Goal: Find contact information: Obtain details needed to contact an individual or organization

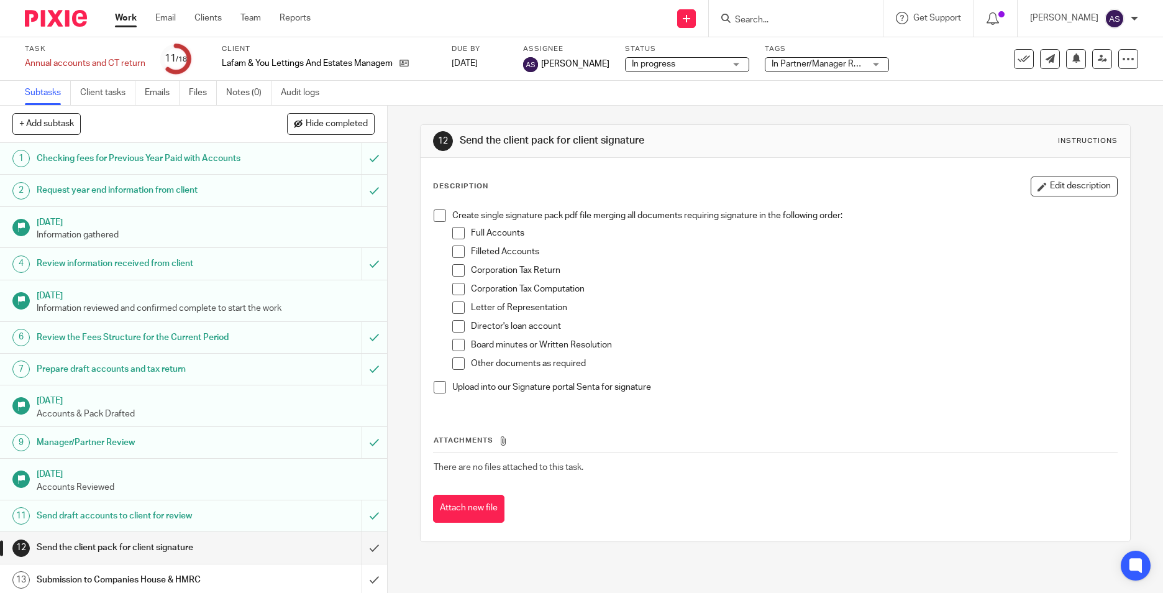
type input "f"
type input "lafam"
click at [807, 53] on link at bounding box center [846, 53] width 231 height 29
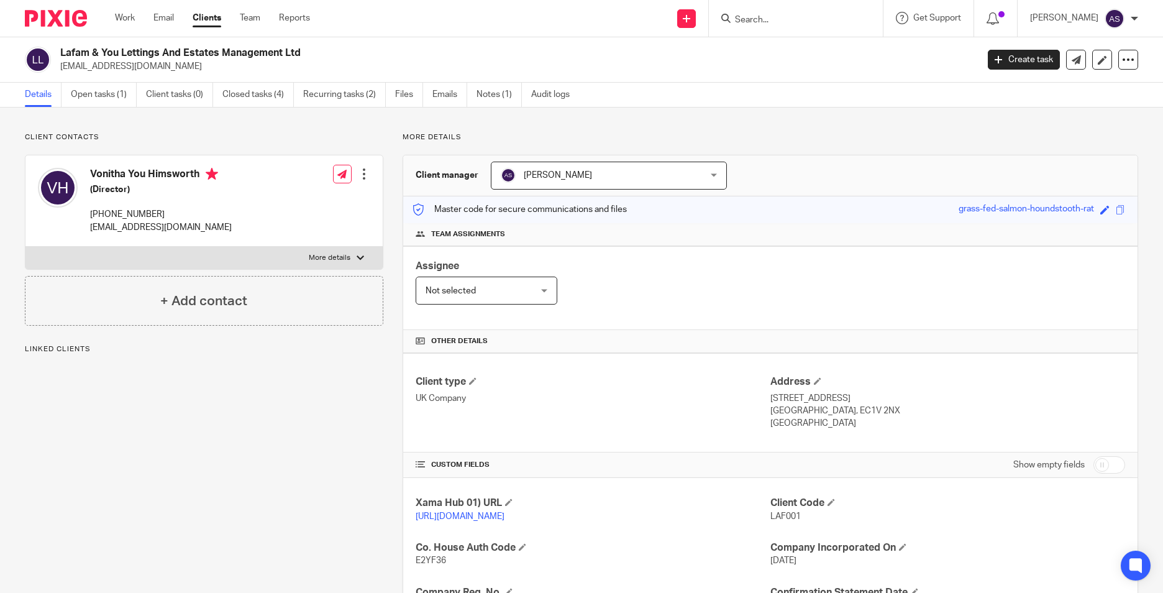
click at [99, 100] on link "Open tasks (1)" at bounding box center [104, 95] width 66 height 24
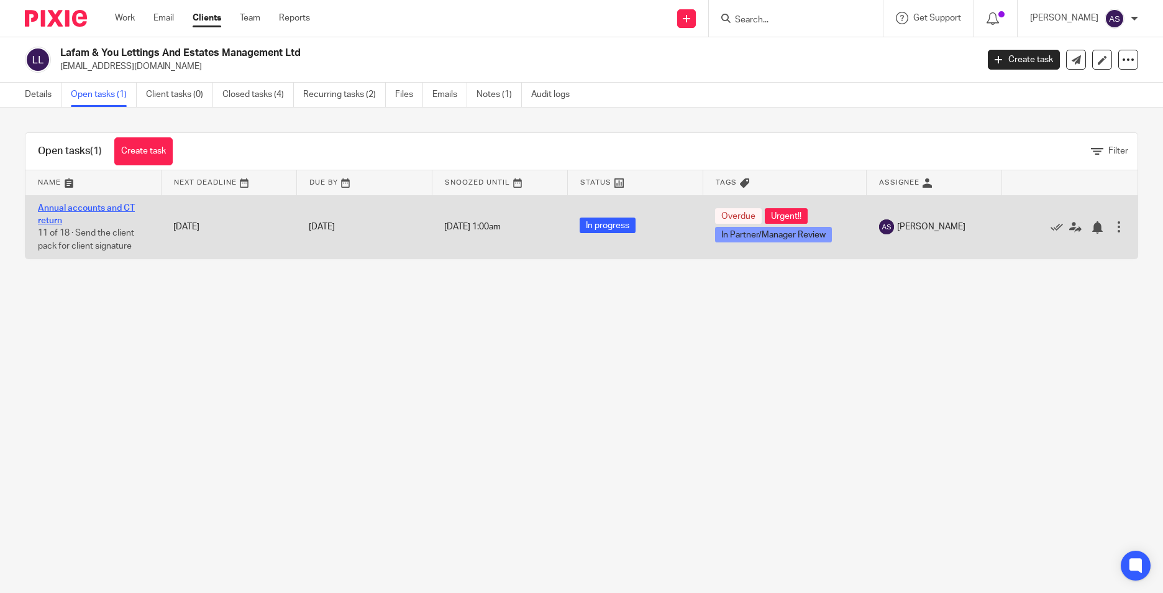
click at [52, 219] on link "Annual accounts and CT return" at bounding box center [86, 214] width 97 height 21
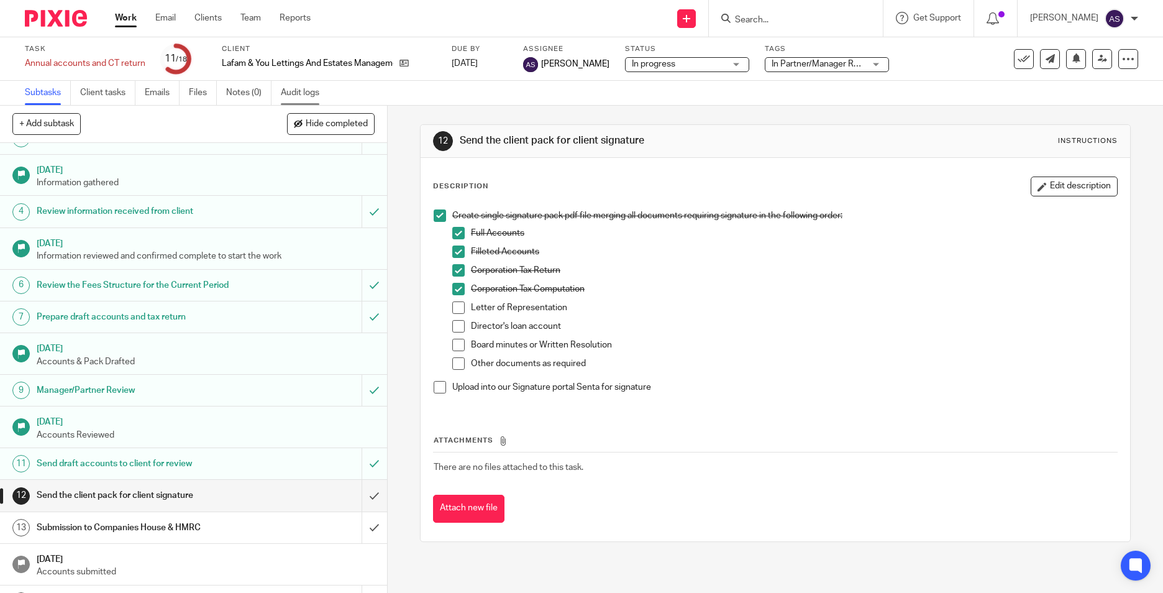
scroll to position [124, 0]
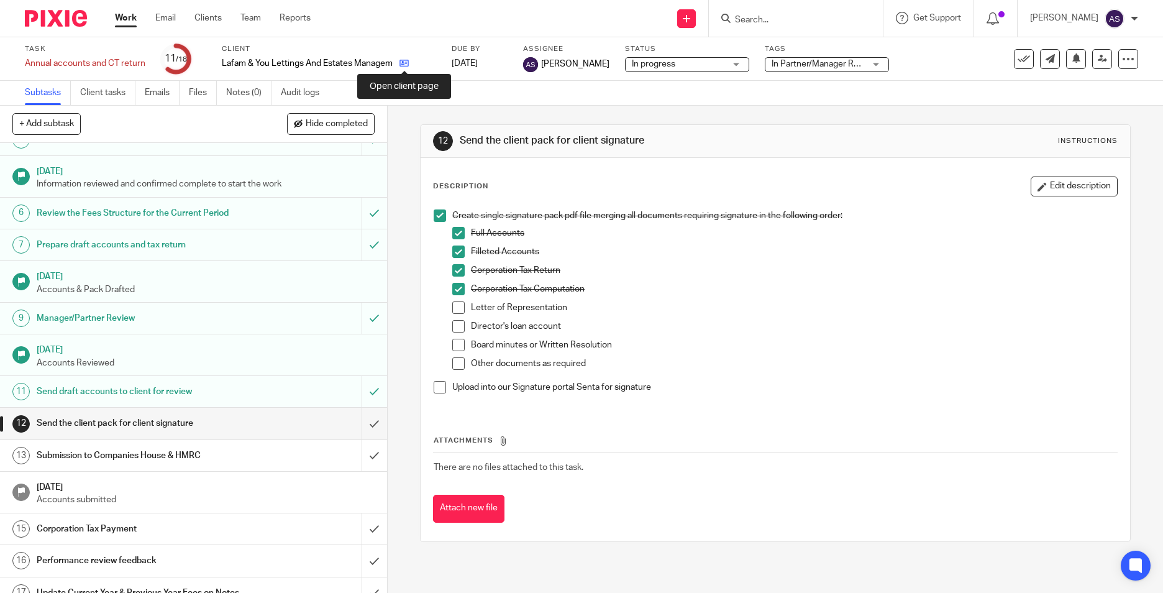
click at [401, 64] on icon at bounding box center [404, 62] width 9 height 9
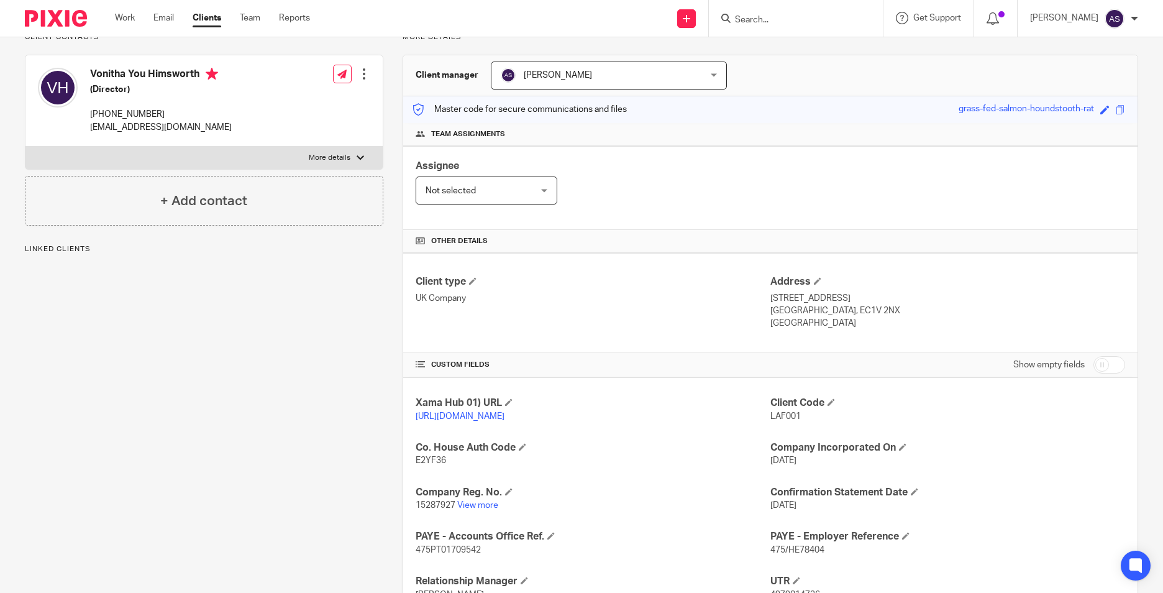
scroll to position [249, 0]
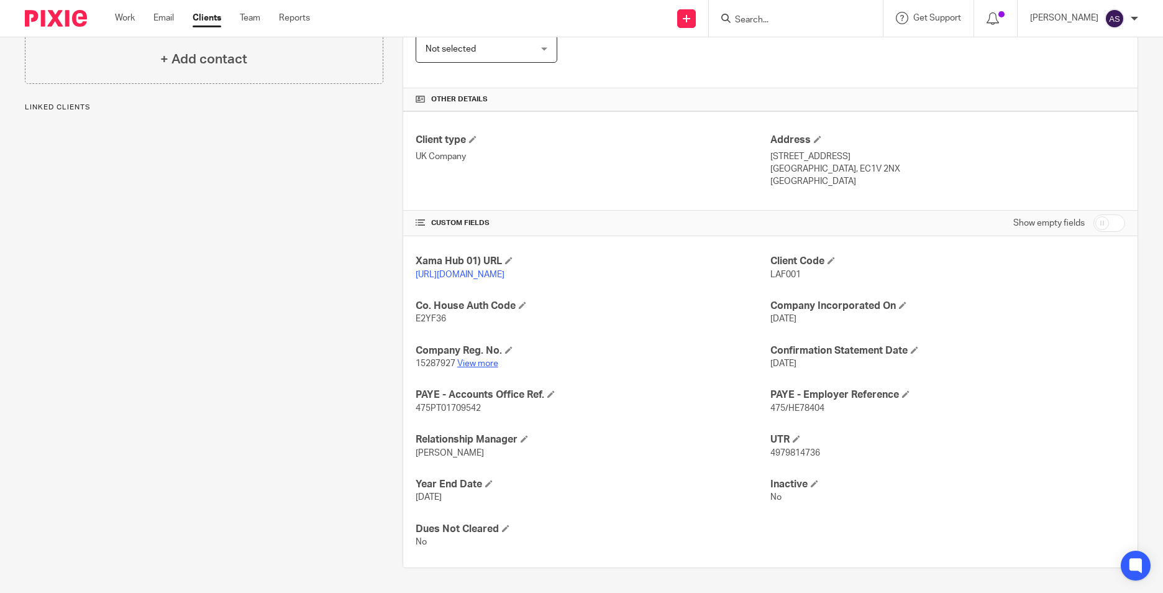
click at [475, 368] on link "View more" at bounding box center [477, 363] width 41 height 9
click at [772, 22] on input "Search" at bounding box center [790, 20] width 112 height 11
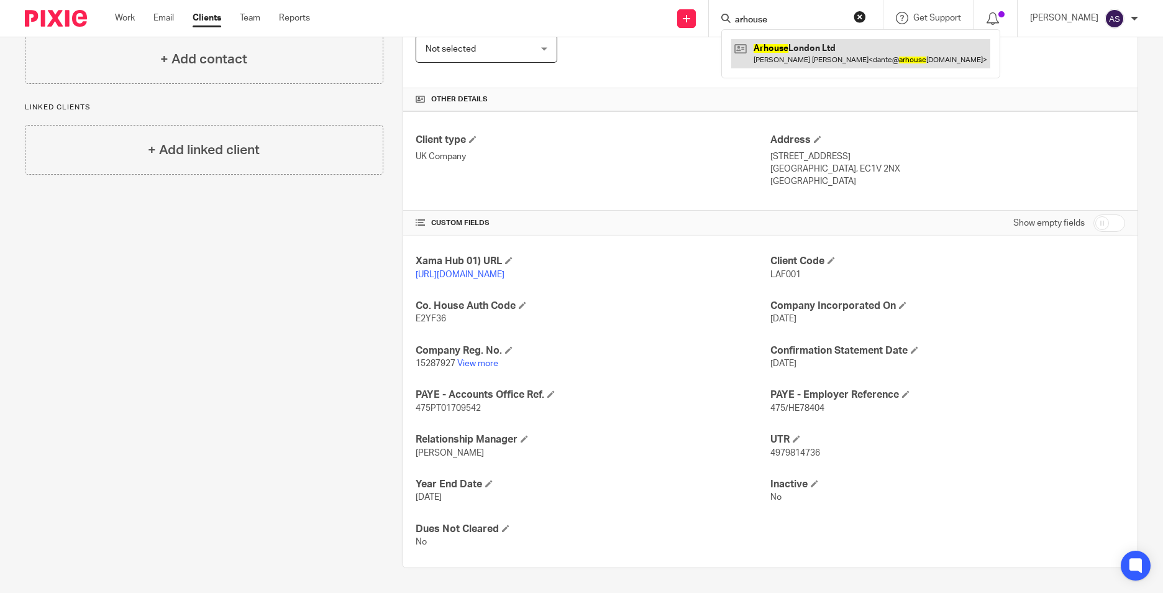
type input "arhouse"
click at [779, 53] on link at bounding box center [860, 53] width 259 height 29
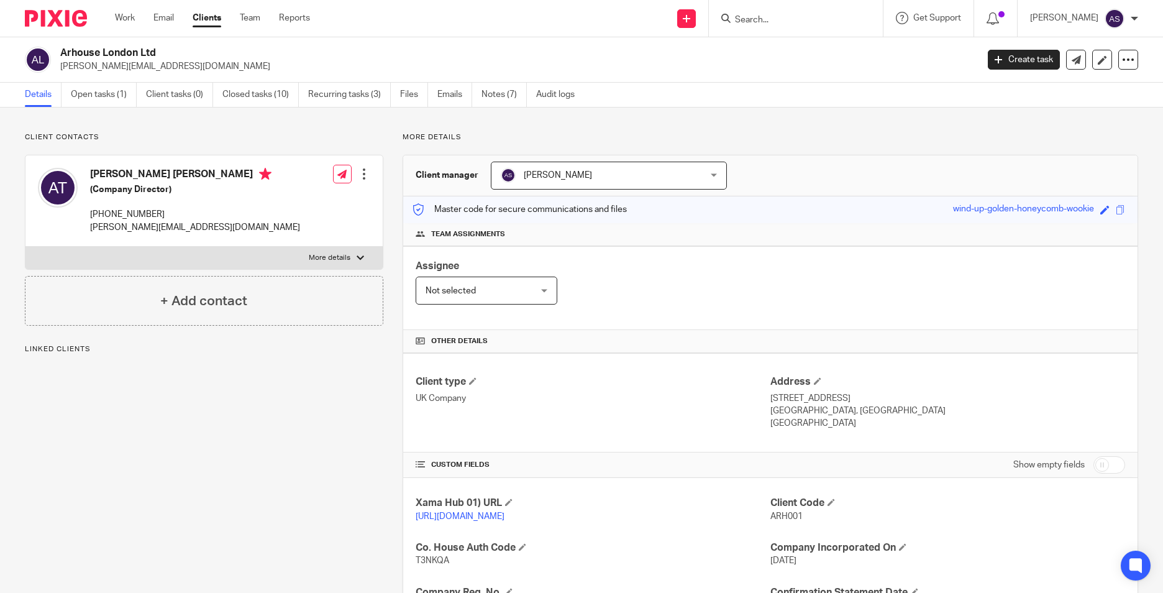
scroll to position [254, 0]
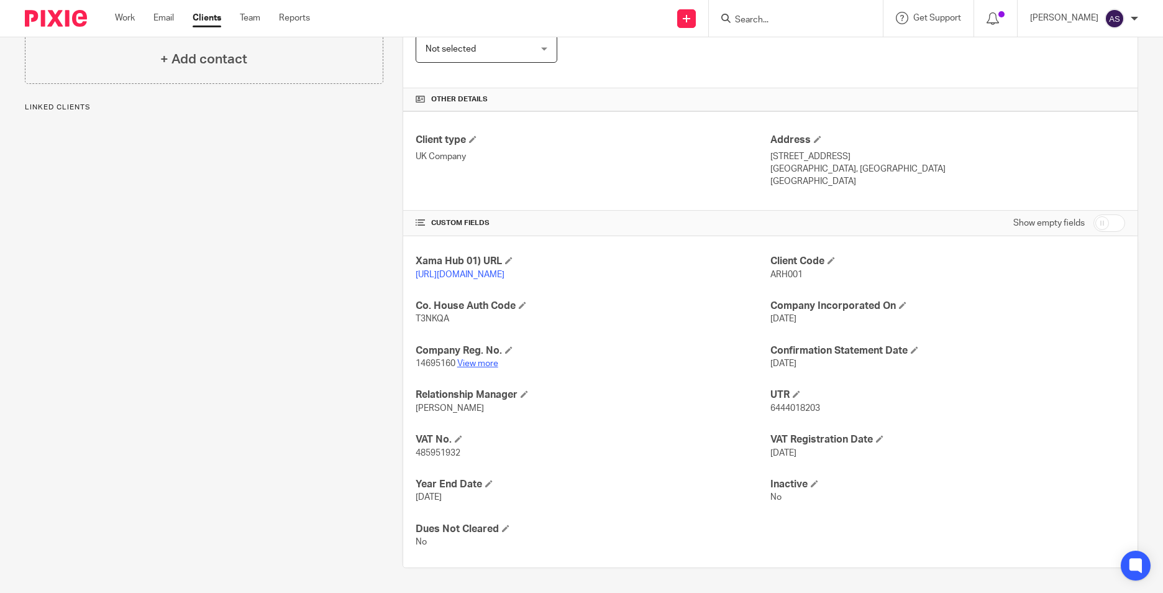
click at [473, 364] on link "View more" at bounding box center [477, 363] width 41 height 9
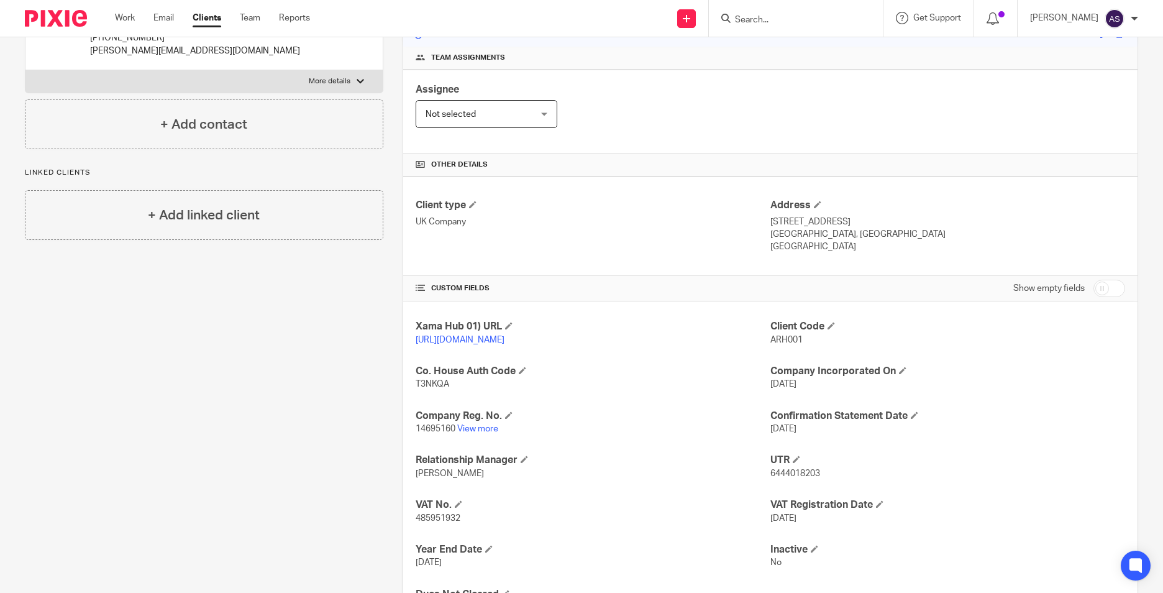
scroll to position [6, 0]
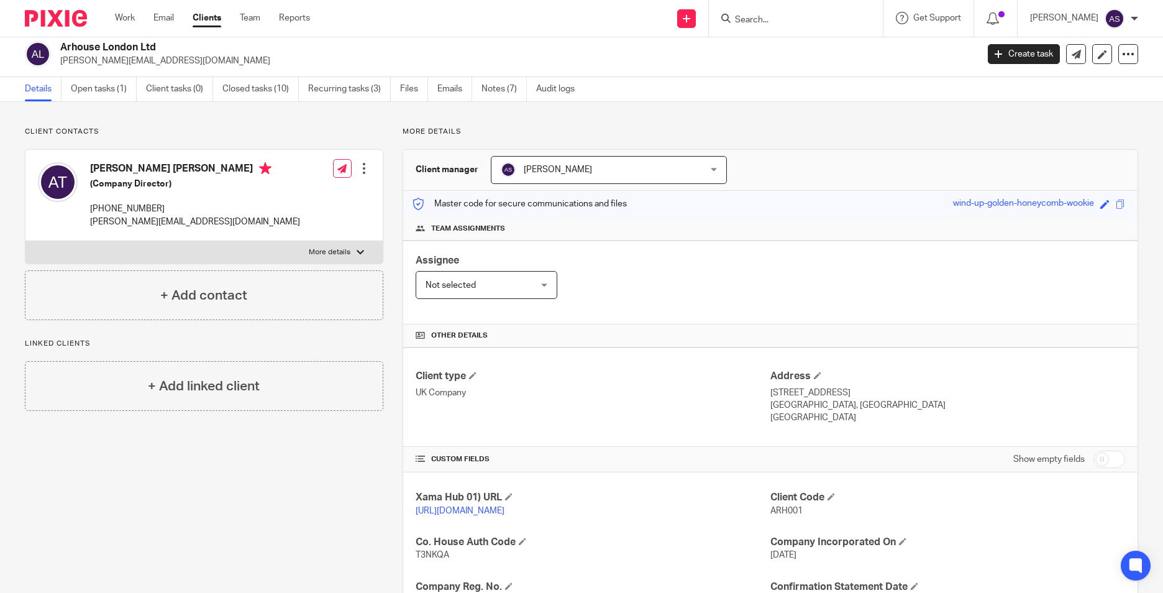
click at [65, 21] on img at bounding box center [56, 18] width 62 height 17
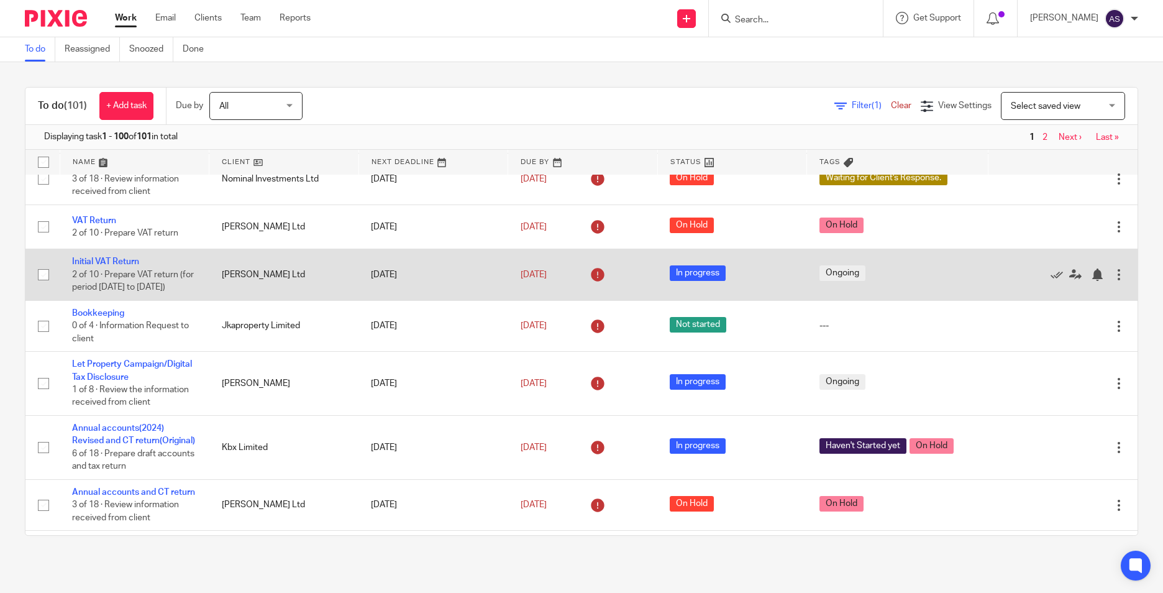
scroll to position [249, 0]
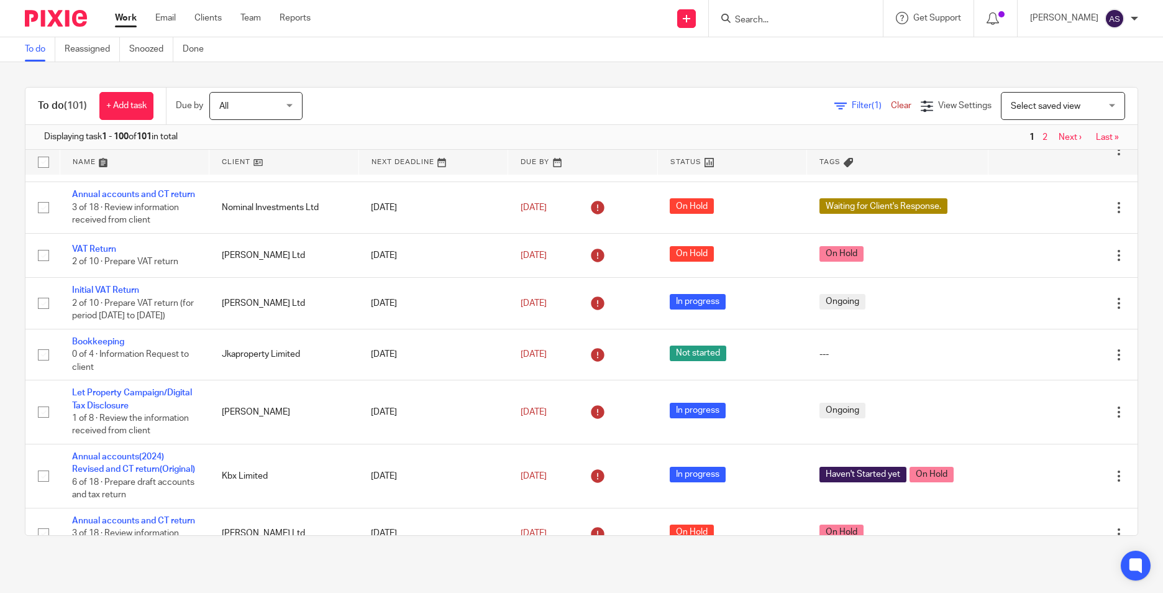
click at [750, 16] on input "Search" at bounding box center [790, 20] width 112 height 11
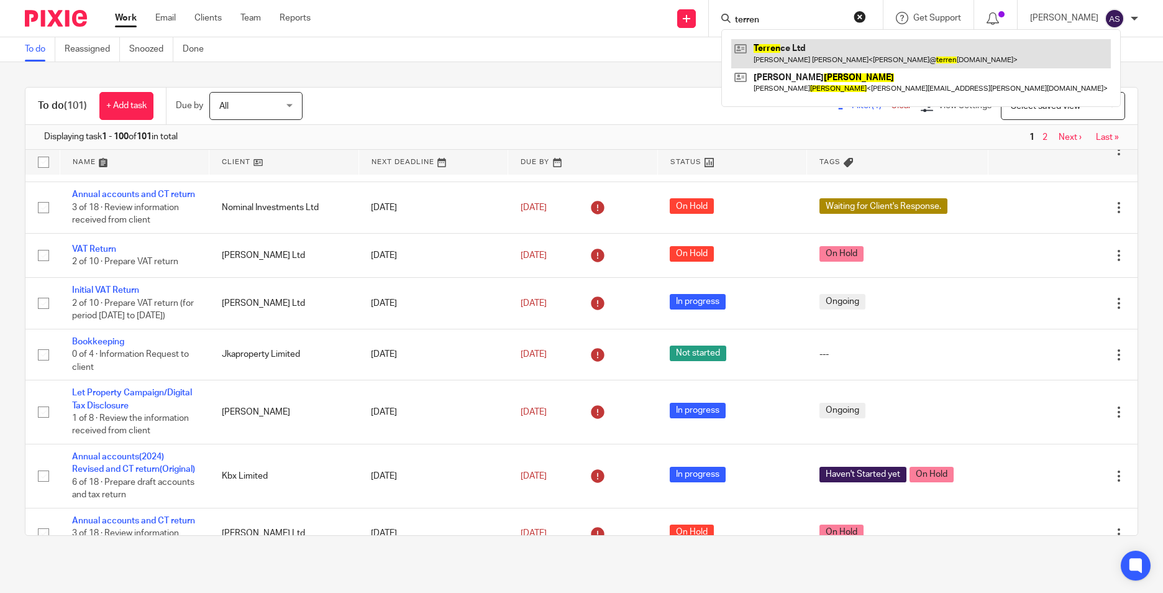
type input "terren"
click at [771, 42] on link at bounding box center [921, 53] width 380 height 29
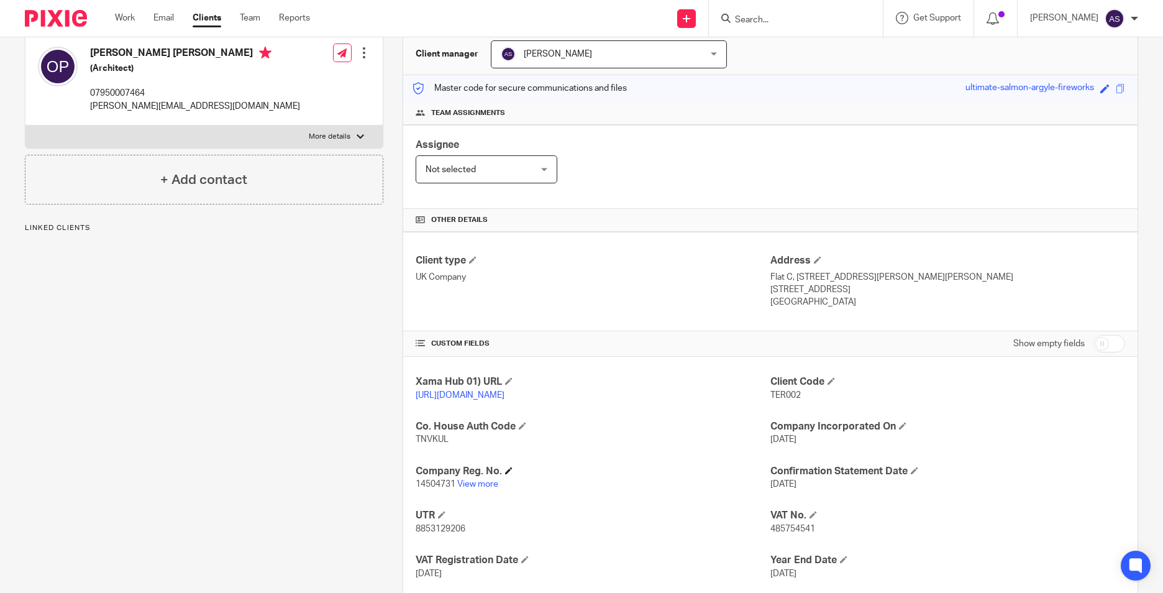
scroll to position [124, 0]
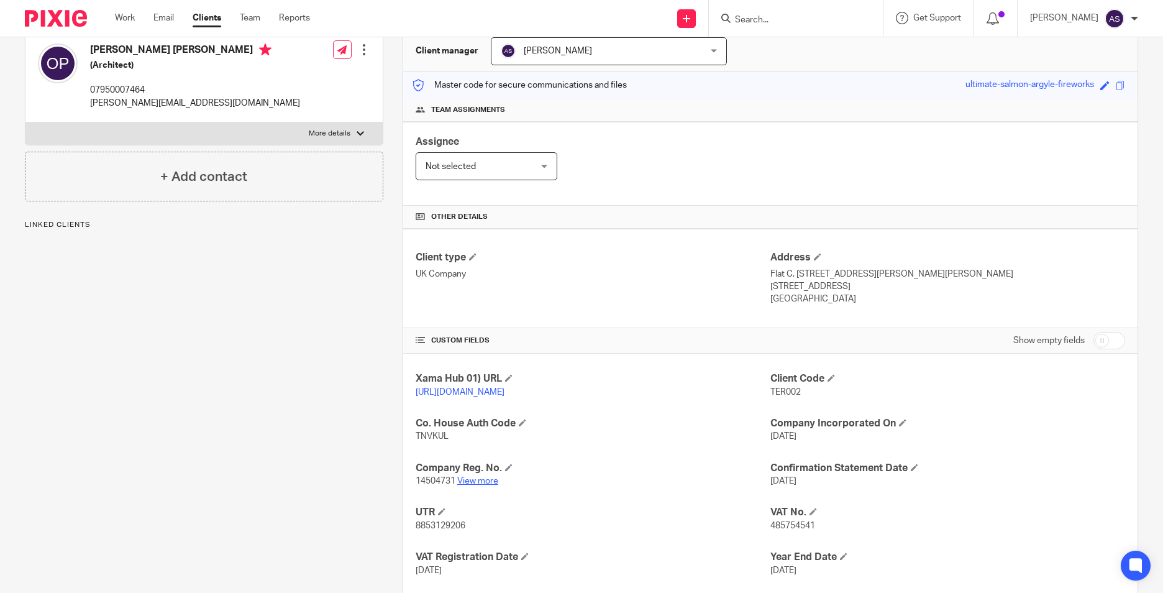
click at [474, 485] on link "View more" at bounding box center [477, 481] width 41 height 9
click at [781, 25] on input "Search" at bounding box center [790, 20] width 112 height 11
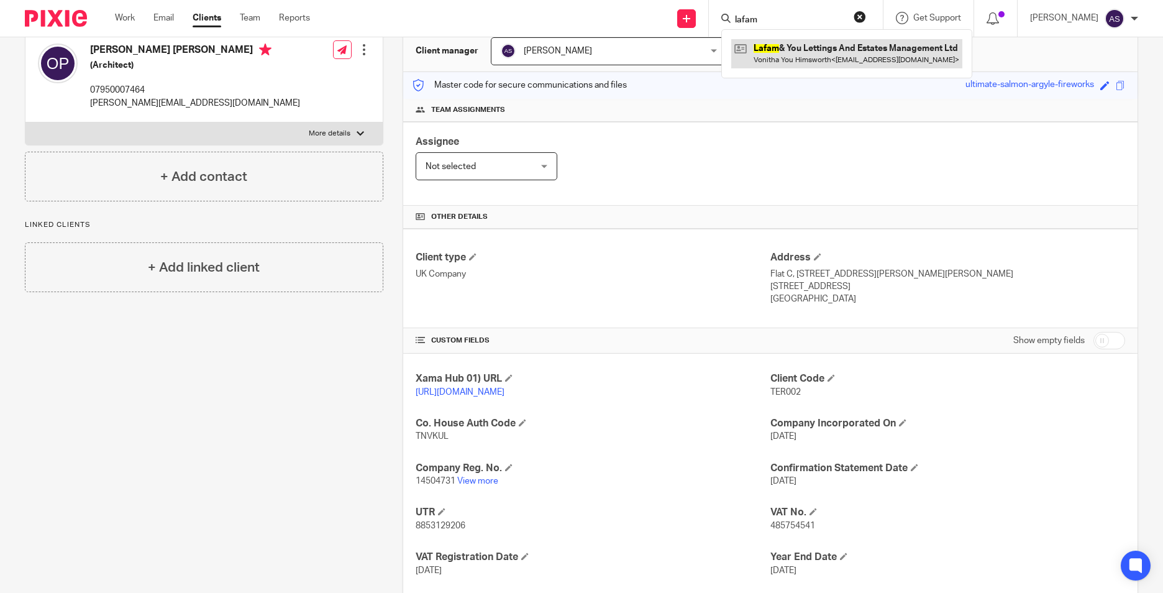
type input "lafam"
click at [804, 61] on link at bounding box center [846, 53] width 231 height 29
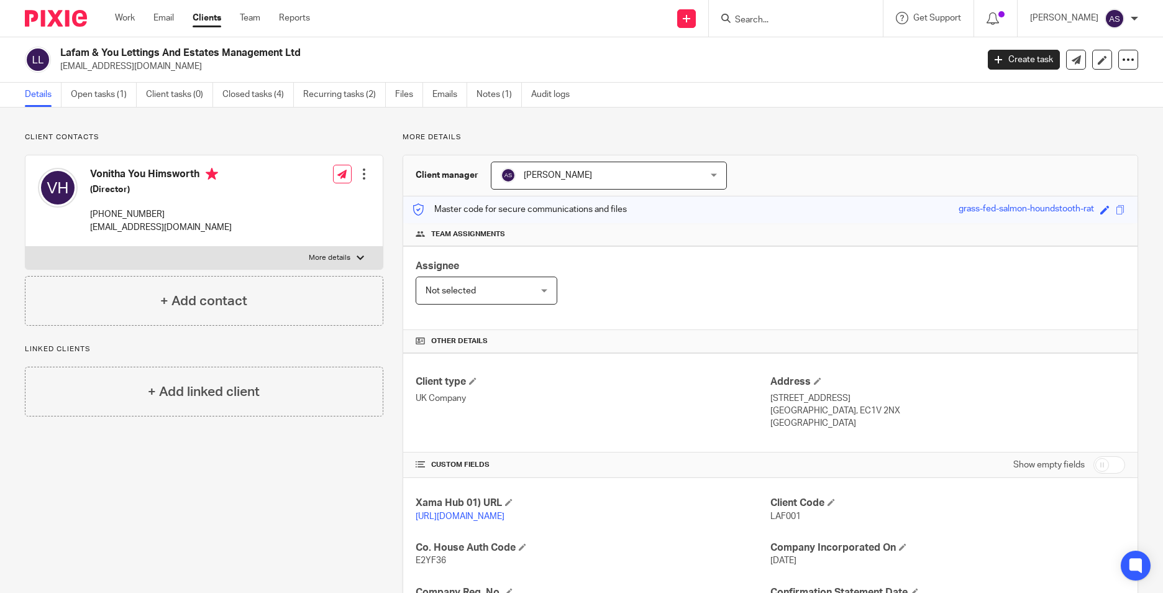
drag, startPoint x: 43, startPoint y: 218, endPoint x: 80, endPoint y: 212, distance: 37.8
click at [43, 218] on div at bounding box center [58, 201] width 40 height 66
drag, startPoint x: 84, startPoint y: 212, endPoint x: 175, endPoint y: 214, distance: 91.4
click at [175, 214] on div "Vonitha You Himsworth (Director) [PHONE_NUMBER] [EMAIL_ADDRESS][DOMAIN_NAME]" at bounding box center [135, 201] width 194 height 78
copy p "[PHONE_NUMBER]"
